Goal: Navigation & Orientation: Find specific page/section

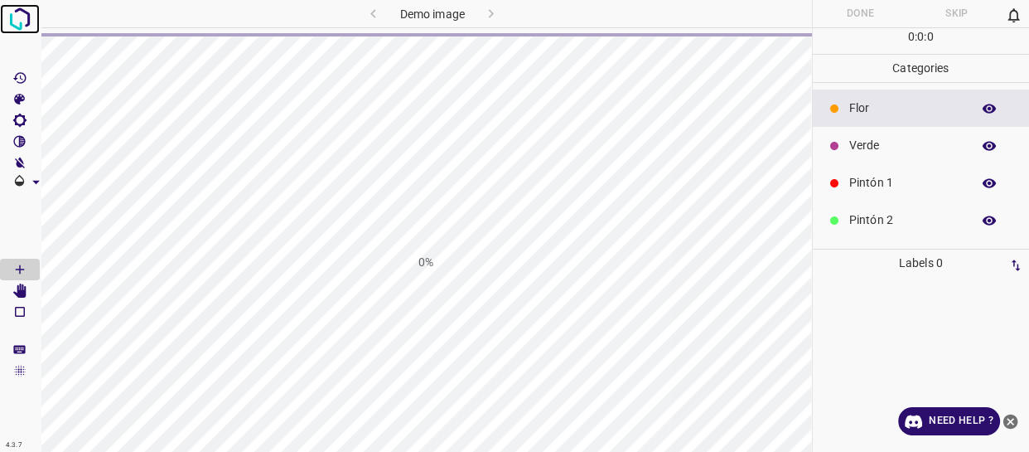
click at [17, 23] on img at bounding box center [20, 19] width 30 height 30
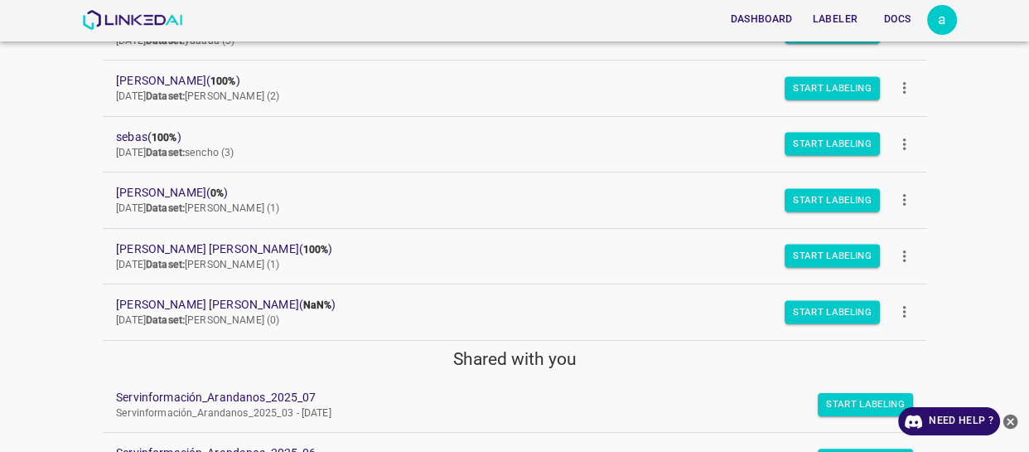
scroll to position [161, 0]
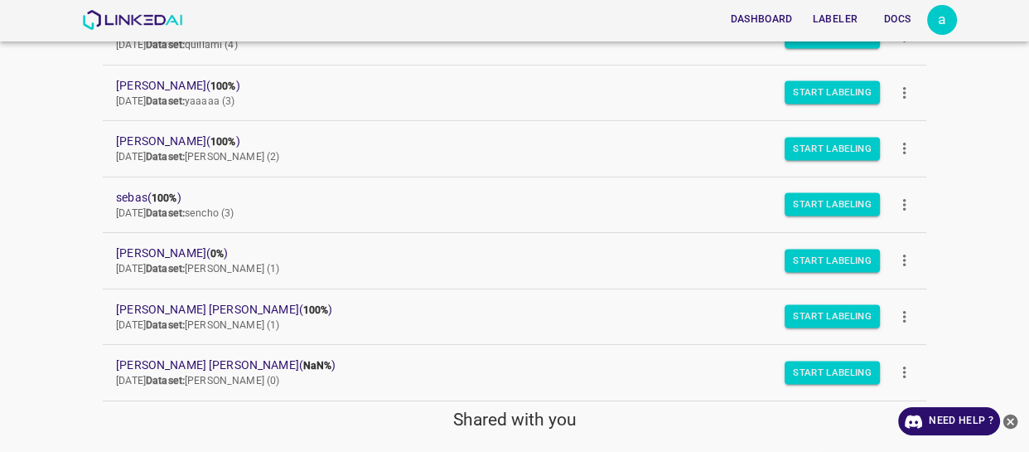
drag, startPoint x: 80, startPoint y: 62, endPoint x: 116, endPoint y: 46, distance: 40.0
click at [80, 62] on div "Dashboard Labeler Docs a Projects Datasets Create new project quillami ( 100% )…" at bounding box center [514, 226] width 1029 height 452
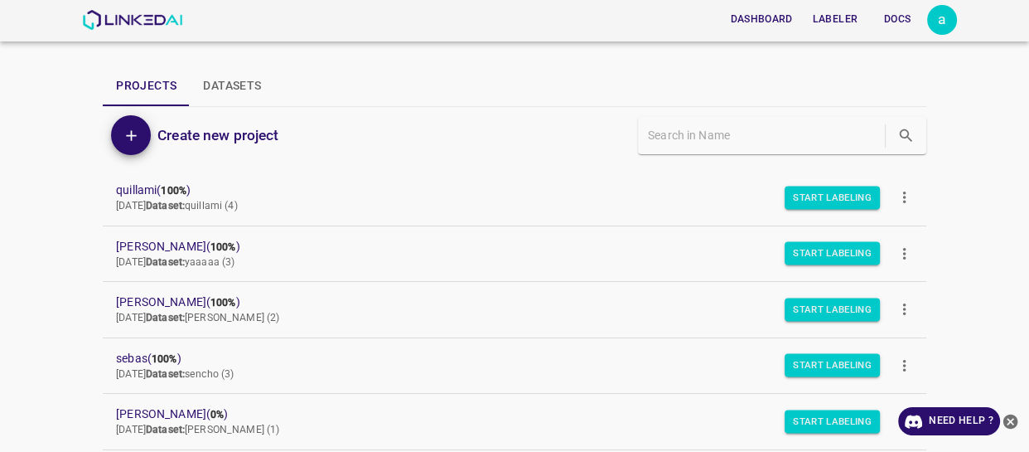
click at [1011, 422] on icon "close-help" at bounding box center [1010, 420] width 15 height 15
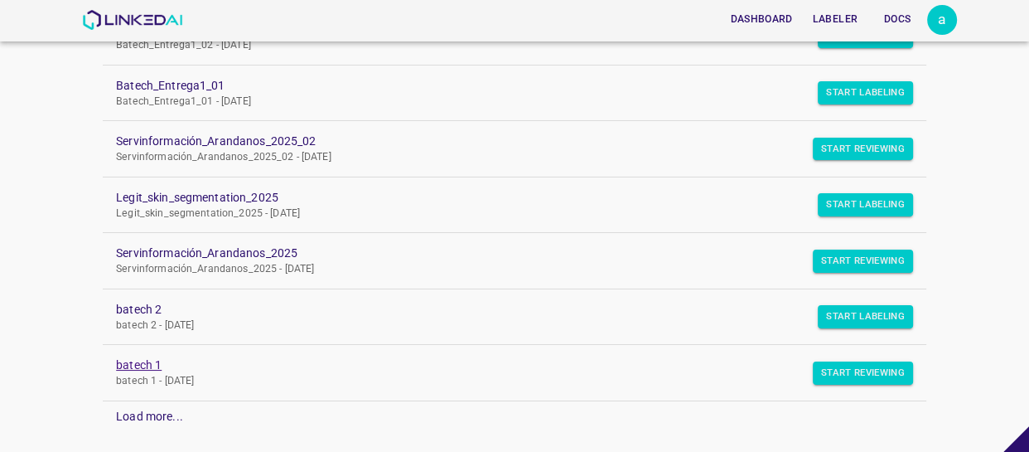
scroll to position [1238, 0]
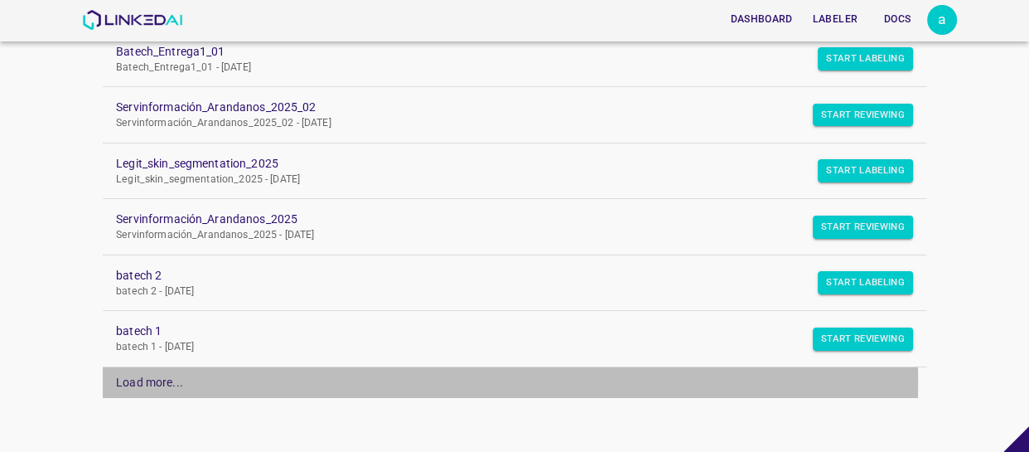
click at [141, 378] on div "Load more..." at bounding box center [149, 382] width 67 height 17
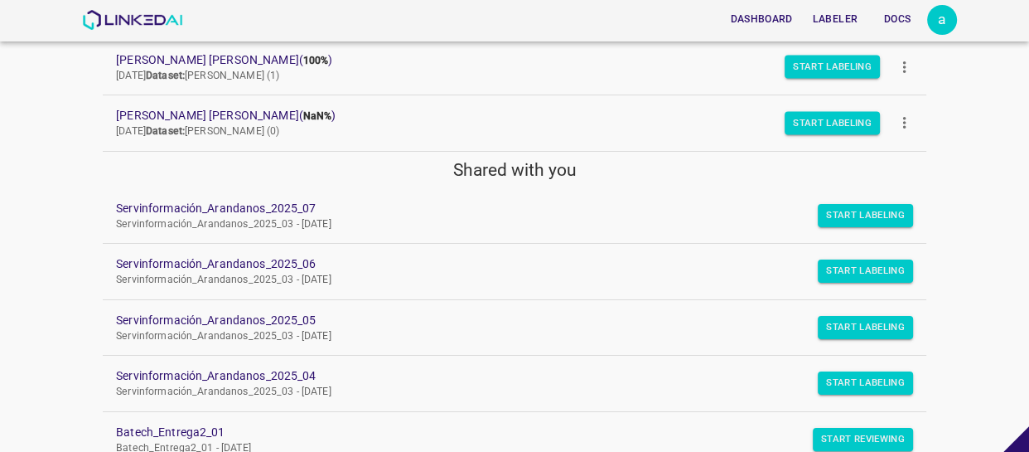
scroll to position [408, 0]
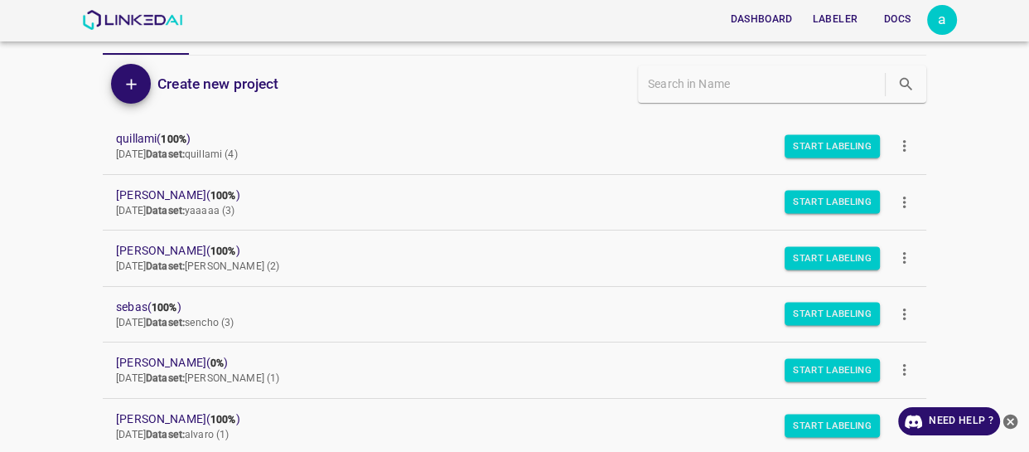
scroll to position [236, 0]
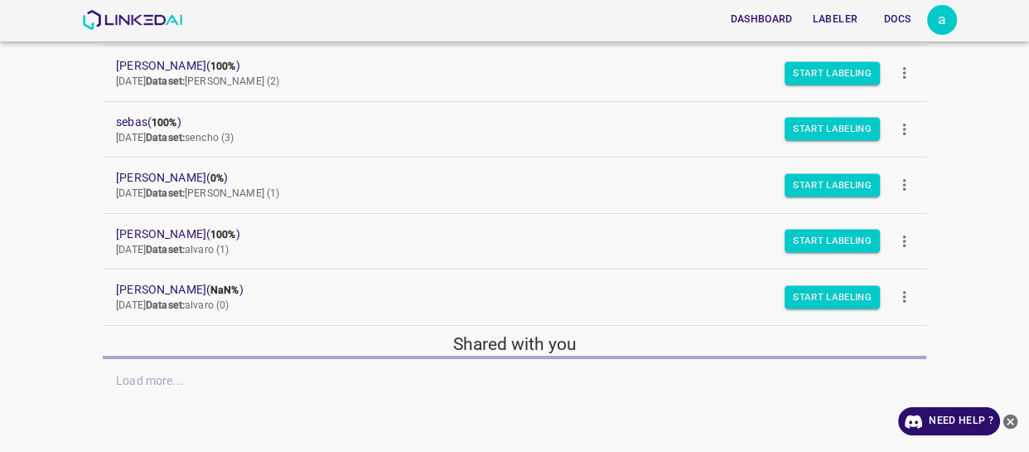
click at [1007, 424] on icon "close-help" at bounding box center [1010, 420] width 15 height 15
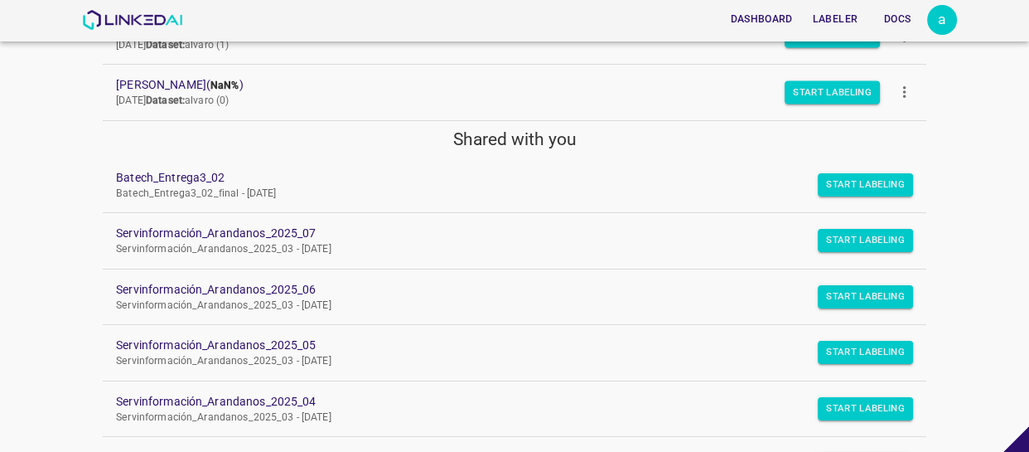
scroll to position [462, 0]
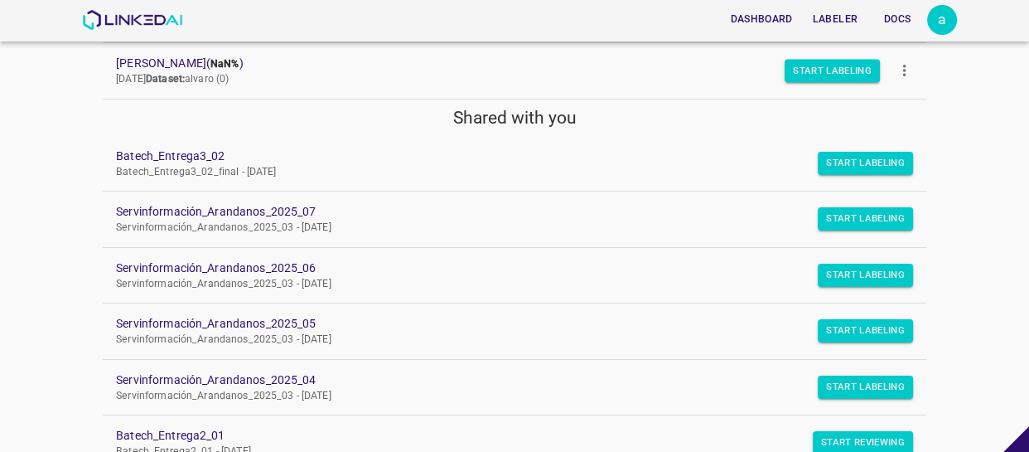
click at [65, 203] on div "Dashboard Labeler Docs a Projects Datasets Create new project quillami ( 100% )…" at bounding box center [514, 226] width 1029 height 452
